Goal: Navigation & Orientation: Find specific page/section

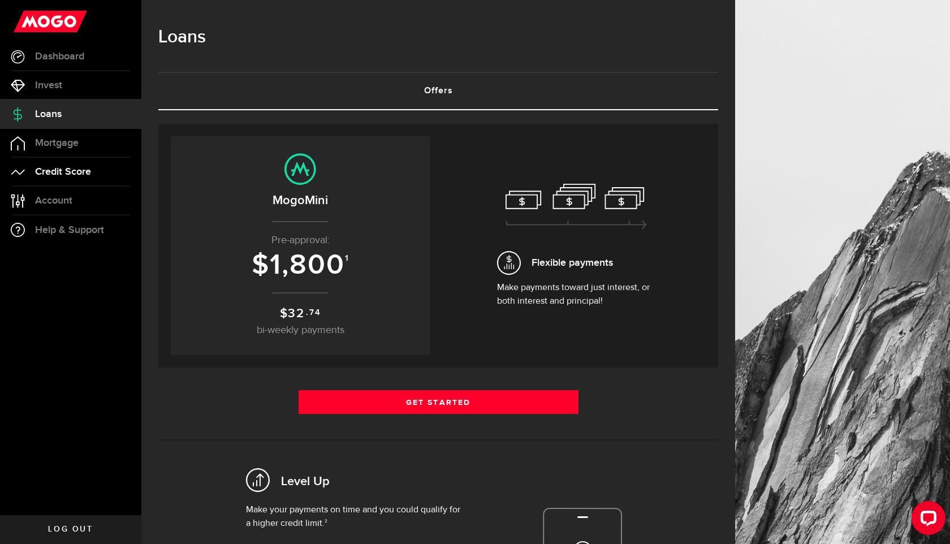
click at [85, 171] on span "Credit Score" at bounding box center [63, 172] width 56 height 10
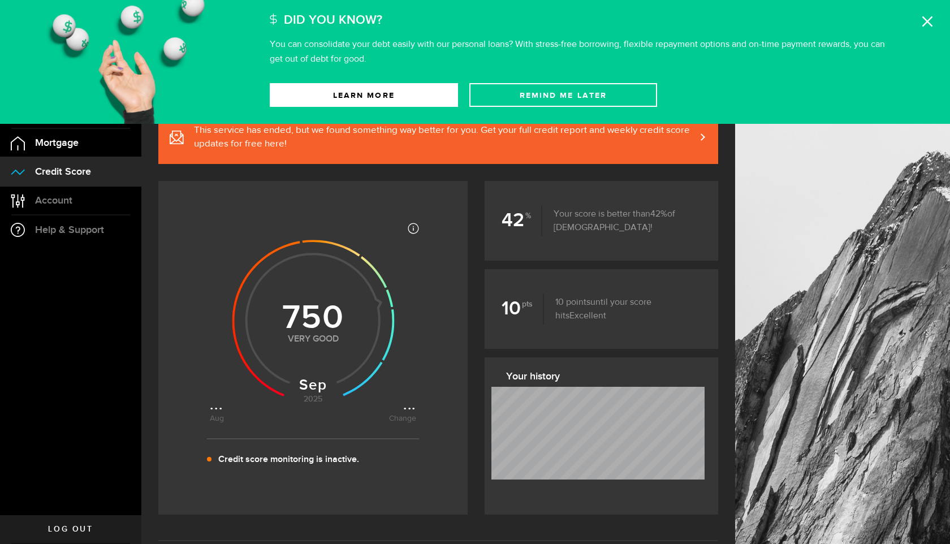
click at [70, 145] on span "Mortgage" at bounding box center [57, 143] width 44 height 10
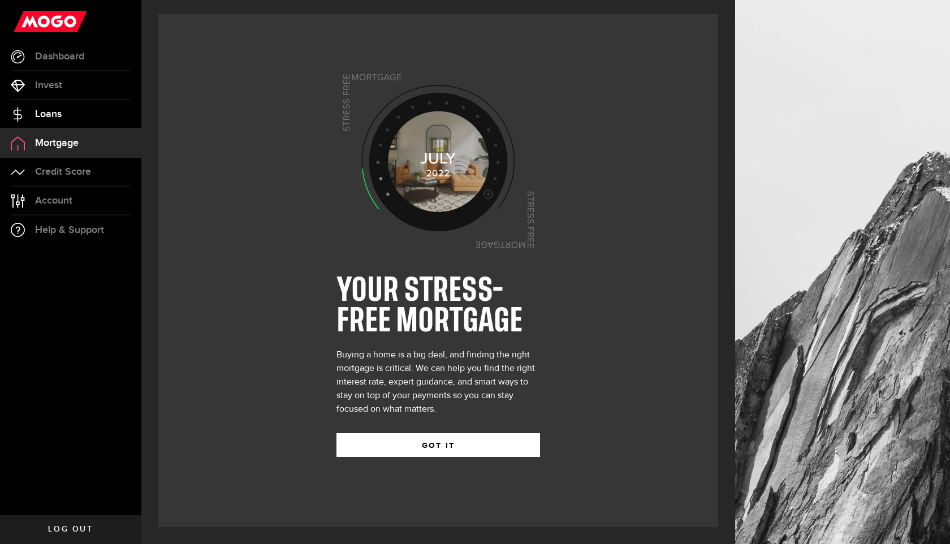
click at [81, 120] on link "Loans" at bounding box center [70, 114] width 141 height 28
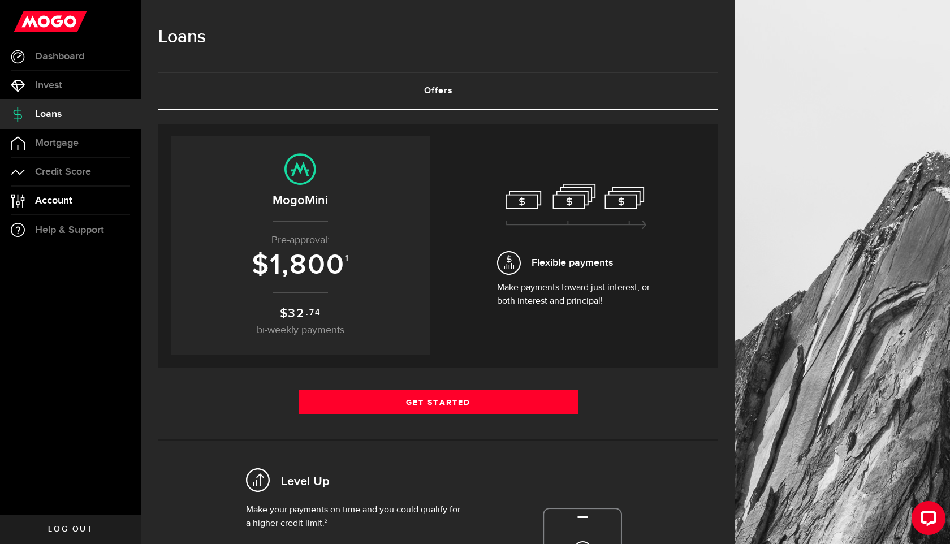
click at [80, 198] on link "Account Compte" at bounding box center [70, 201] width 141 height 28
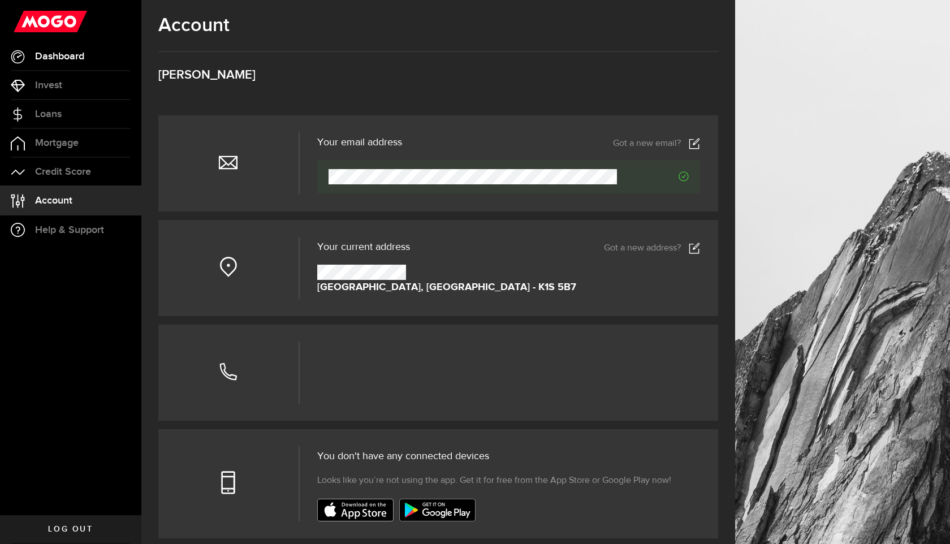
click at [80, 67] on link "Dashboard" at bounding box center [70, 56] width 141 height 28
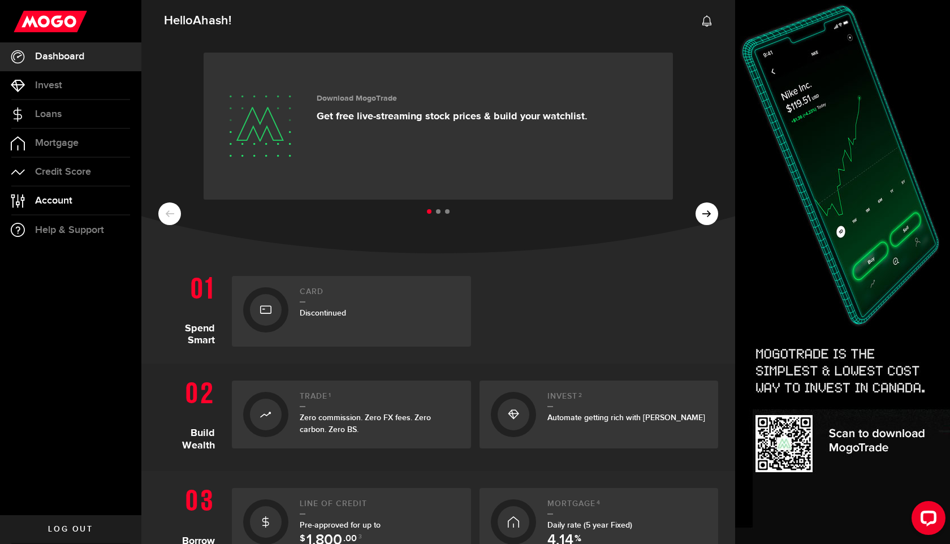
click at [57, 196] on span "Account" at bounding box center [53, 201] width 37 height 10
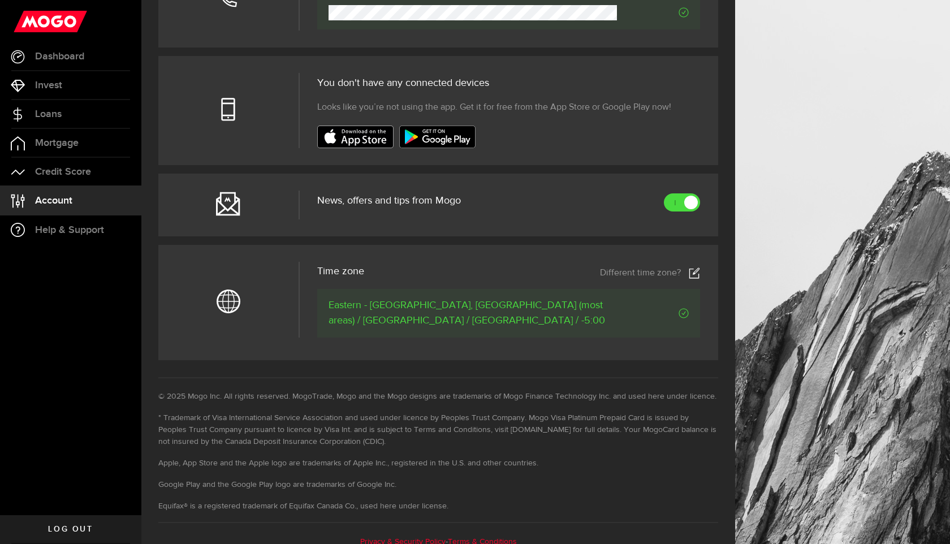
scroll to position [385, 0]
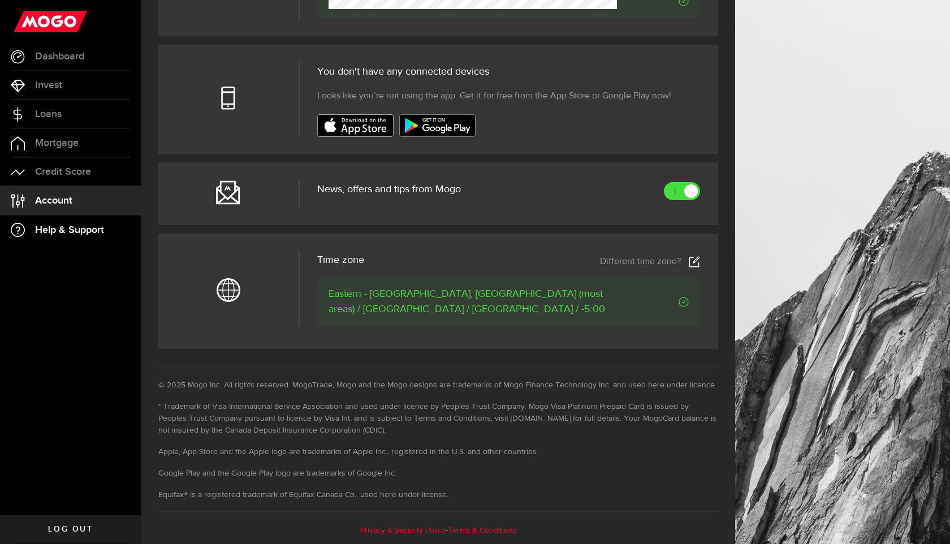
click at [106, 239] on link "Help & Support" at bounding box center [70, 229] width 141 height 29
